Goal: Task Accomplishment & Management: Manage account settings

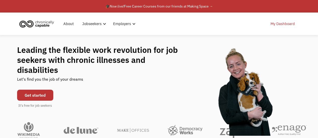
click at [283, 24] on link "My Dashboard" at bounding box center [282, 24] width 30 height 16
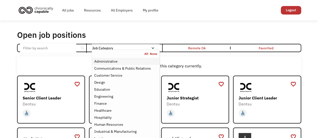
click at [110, 61] on div "Administrative" at bounding box center [105, 61] width 23 height 6
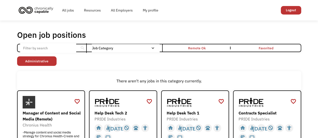
click at [50, 59] on link "Administrative" at bounding box center [36, 61] width 39 height 10
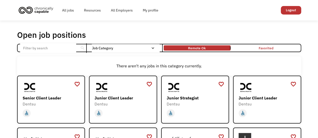
click at [214, 50] on link "Remote Ok" at bounding box center [196, 47] width 69 height 7
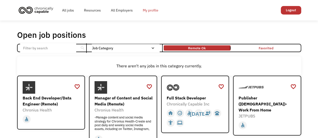
click at [152, 9] on link "My profile" at bounding box center [151, 10] width 26 height 16
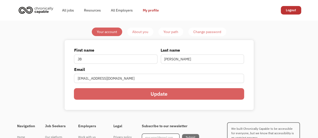
click at [148, 31] on link "About you" at bounding box center [140, 32] width 26 height 9
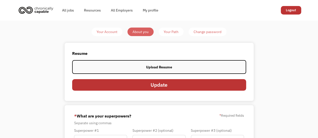
click at [168, 30] on div "Your Path" at bounding box center [170, 32] width 15 height 6
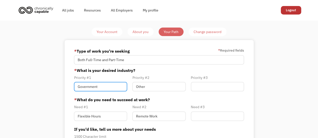
click at [109, 86] on input "Government" at bounding box center [100, 87] width 53 height 10
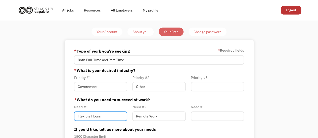
click at [119, 116] on input "Flexible Hours" at bounding box center [100, 117] width 53 height 10
type input "F"
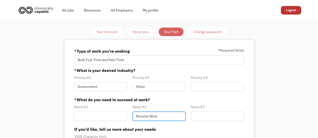
click at [161, 117] on input "Remote Work" at bounding box center [158, 117] width 53 height 10
type input "R"
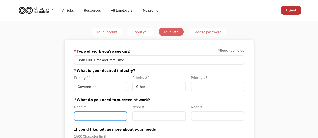
click at [104, 116] on input "Member-Path-Update" at bounding box center [100, 117] width 53 height 10
type input "remote work"
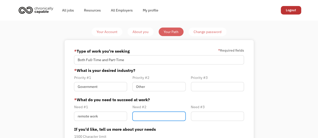
click at [143, 115] on input "Member-Path-Update" at bounding box center [158, 117] width 53 height 10
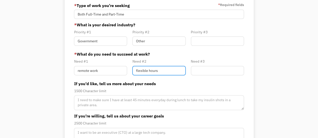
scroll to position [50, 0]
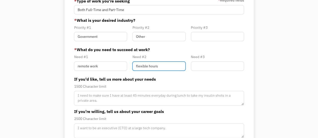
type input "flexible hours"
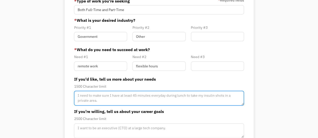
click at [79, 95] on textarea "Member-Path-Update" at bounding box center [159, 98] width 170 height 15
type textarea "I am on oxygen(portable), so that needs to be acceptable."
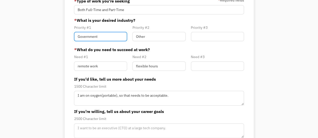
click at [103, 36] on input "Government" at bounding box center [100, 37] width 53 height 10
type input "G"
type input "c"
type input "plumbing industry related"
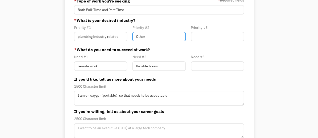
click at [150, 37] on input "Other" at bounding box center [158, 37] width 53 height 10
type input "O"
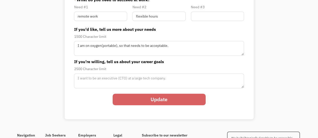
scroll to position [100, 0]
type input "trades related"
click at [166, 101] on input "Update" at bounding box center [158, 100] width 93 height 12
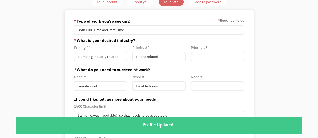
scroll to position [0, 0]
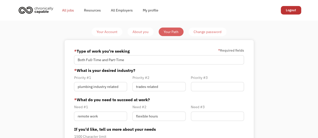
click at [69, 11] on link "All jobs" at bounding box center [68, 10] width 22 height 16
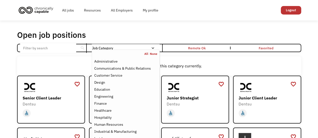
click at [154, 47] on div "Job Category" at bounding box center [126, 48] width 68 height 4
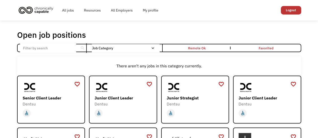
click at [155, 47] on div "Job Category" at bounding box center [126, 48] width 68 height 4
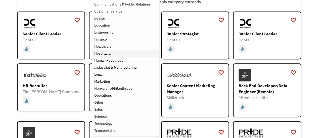
scroll to position [75, 0]
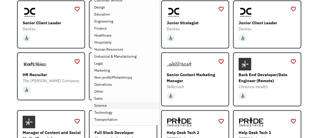
click at [101, 104] on div "Science" at bounding box center [100, 106] width 13 height 6
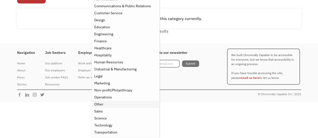
scroll to position [62, 0]
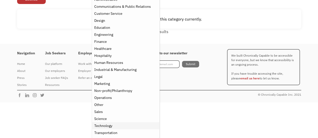
click at [103, 123] on div "Technology" at bounding box center [103, 126] width 18 height 6
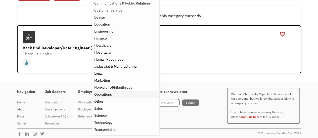
scroll to position [68, 0]
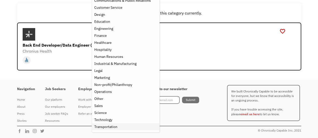
click at [110, 125] on div "Transportation" at bounding box center [105, 127] width 23 height 6
click at [110, 127] on div "Transportation" at bounding box center [105, 127] width 23 height 6
click at [108, 100] on div "Other" at bounding box center [125, 99] width 63 height 6
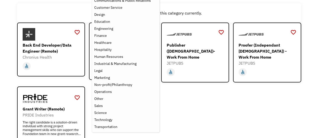
click at [228, 101] on div "favorite_border favorite Saving Senior Client Leader Dentsu https://join.smartr…" at bounding box center [159, 94] width 284 height 142
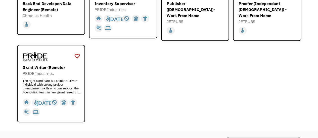
scroll to position [118, 0]
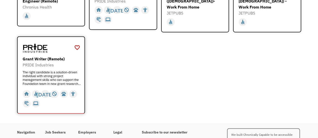
click at [71, 57] on div "Grant Writer (Remote)" at bounding box center [52, 59] width 58 height 6
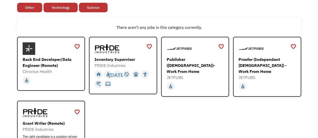
scroll to position [0, 0]
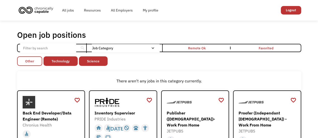
click at [38, 64] on link "Other" at bounding box center [29, 61] width 25 height 10
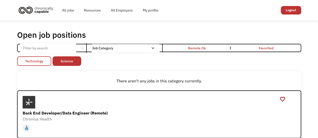
click at [43, 63] on link "Technology" at bounding box center [34, 61] width 34 height 10
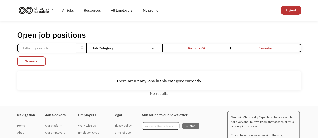
click at [43, 62] on link "Science" at bounding box center [31, 61] width 29 height 10
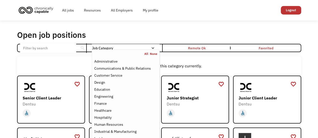
click at [153, 49] on div "Email Form" at bounding box center [153, 48] width 4 height 4
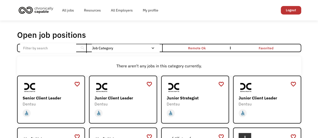
click at [153, 49] on div "Email Form" at bounding box center [153, 48] width 4 height 4
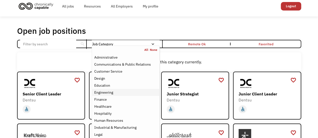
scroll to position [50, 0]
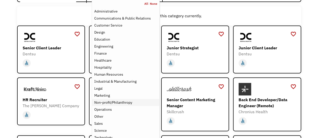
click at [113, 102] on div "Non-profit/Philanthropy" at bounding box center [113, 103] width 38 height 6
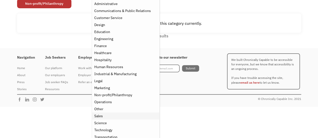
scroll to position [62, 0]
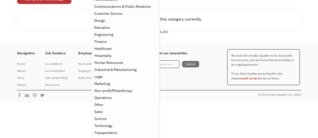
click at [217, 11] on div "There aren't any jobs in this category currently." at bounding box center [159, 18] width 284 height 19
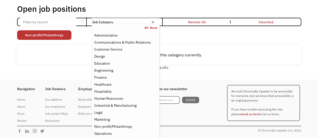
click at [217, 11] on div "Open job positions You have X liked items Search" at bounding box center [159, 9] width 284 height 10
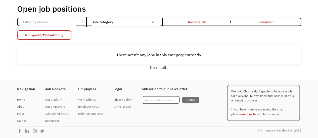
click at [64, 36] on link "Non-profit/Philanthropy" at bounding box center [44, 35] width 54 height 10
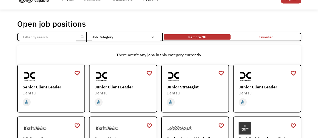
click at [212, 37] on div "Remote Ok" at bounding box center [196, 37] width 67 height 3
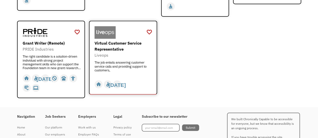
scroll to position [671, 0]
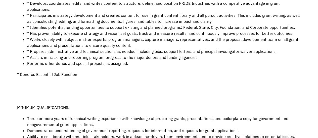
scroll to position [251, 0]
